Goal: Navigation & Orientation: Find specific page/section

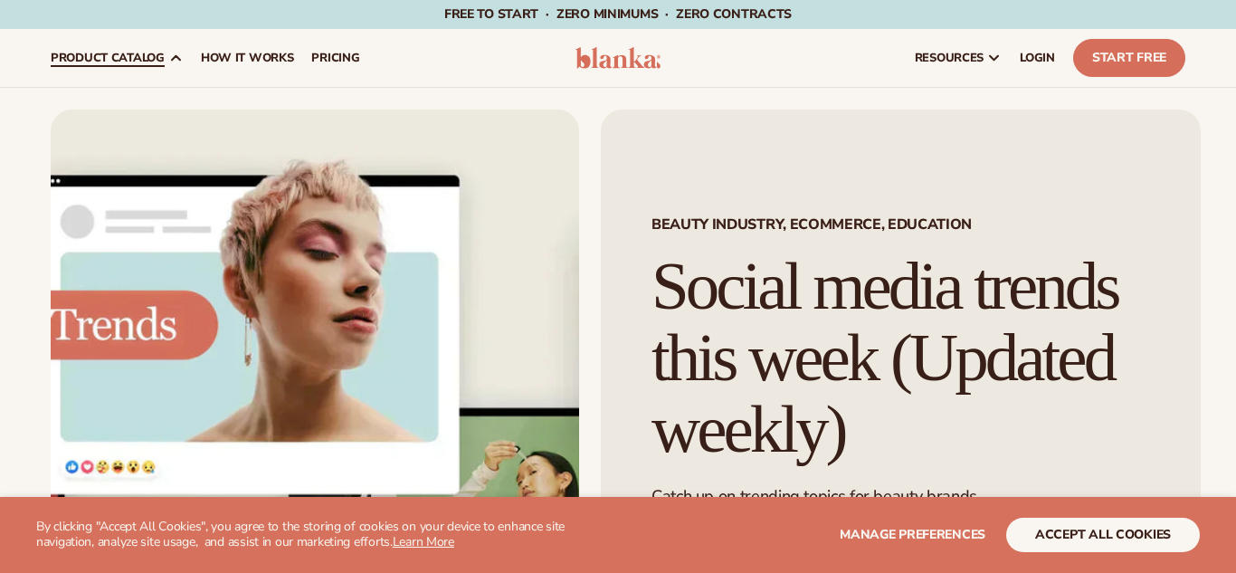
click at [173, 54] on icon at bounding box center [175, 58] width 14 height 14
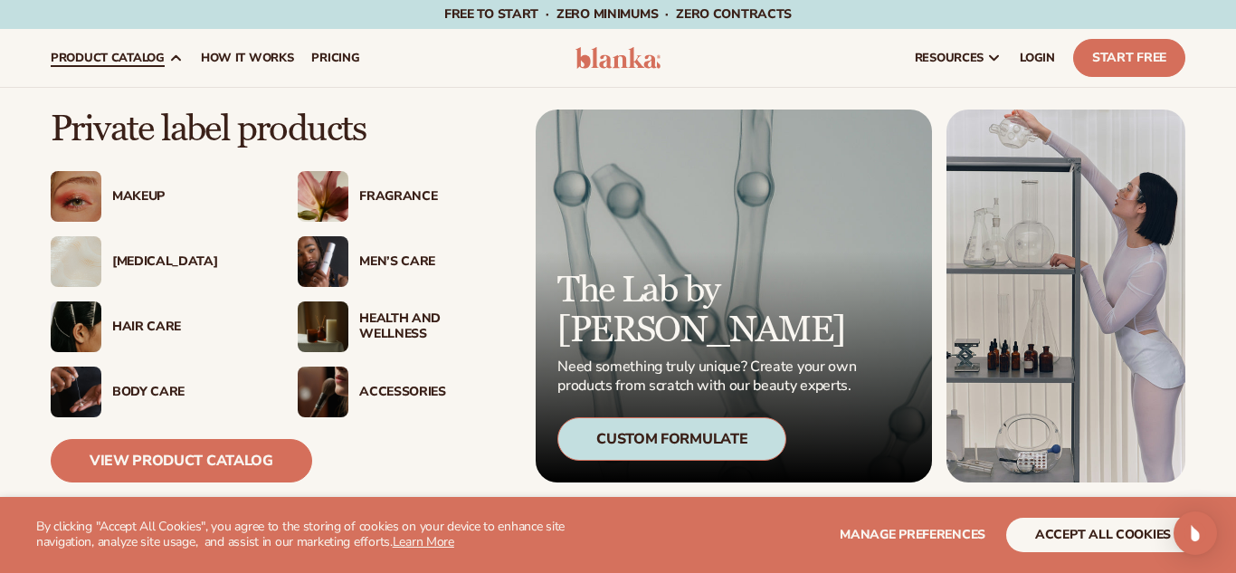
click at [415, 195] on div "Fragrance" at bounding box center [433, 196] width 149 height 15
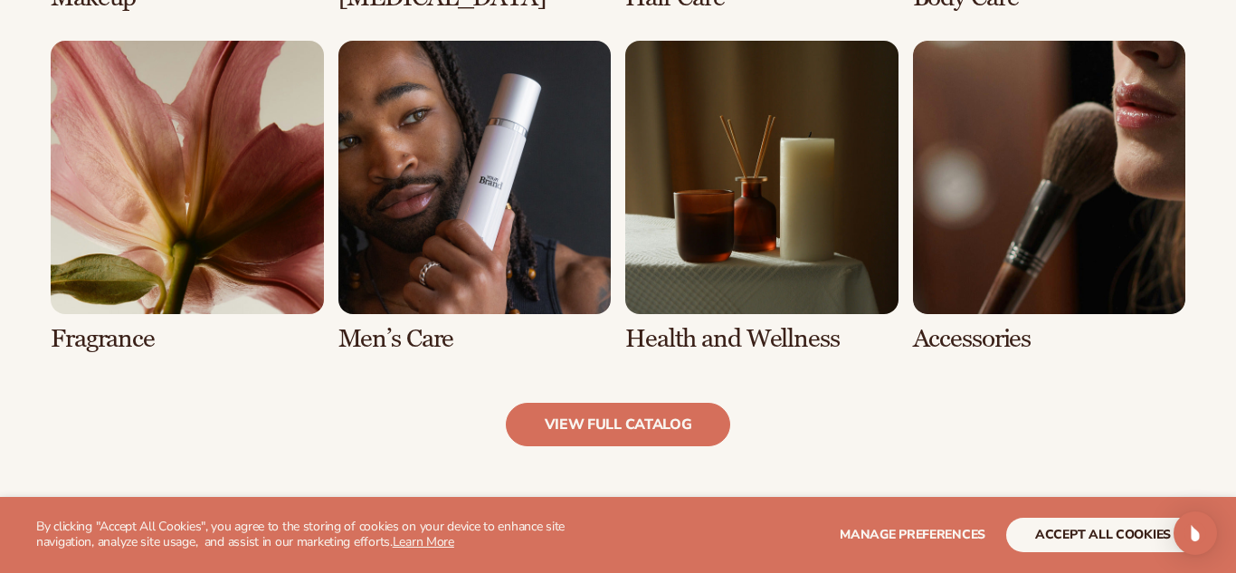
scroll to position [1649, 0]
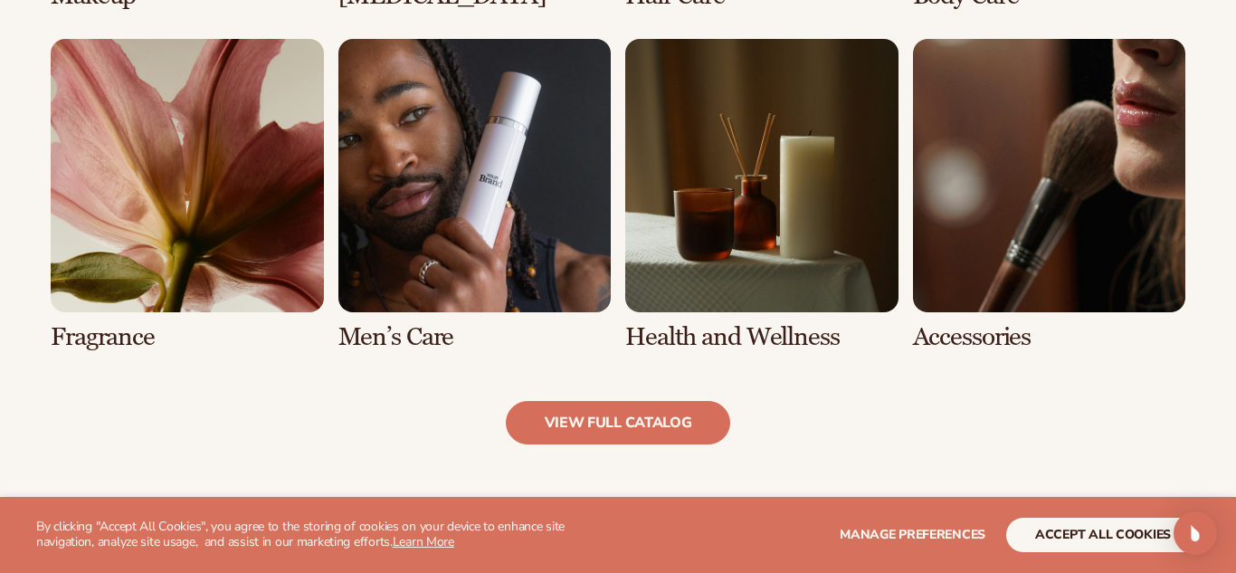
click at [204, 243] on link "5 / 8" at bounding box center [187, 194] width 273 height 311
